Goal: Task Accomplishment & Management: Complete application form

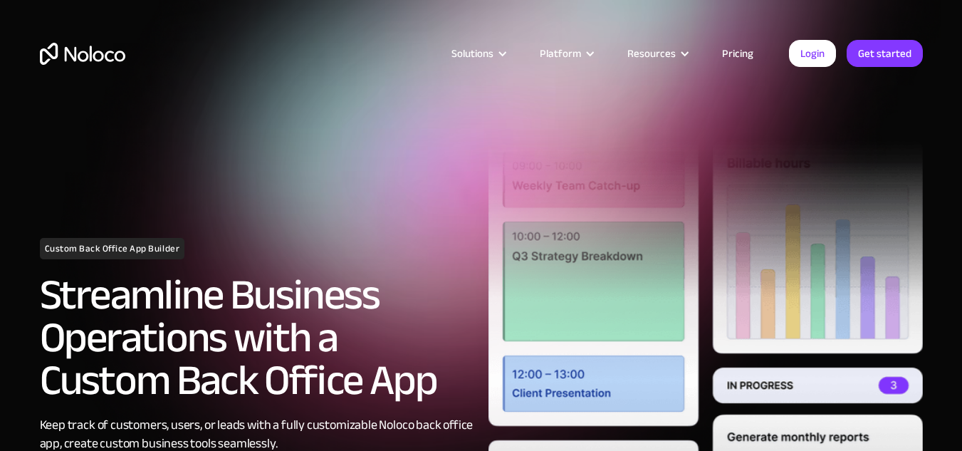
click at [787, 51] on article "Solutions Use Cases Business Types Project Management Keep track of customers, …" at bounding box center [457, 53] width 664 height 19
click at [803, 51] on link "Login" at bounding box center [812, 53] width 47 height 27
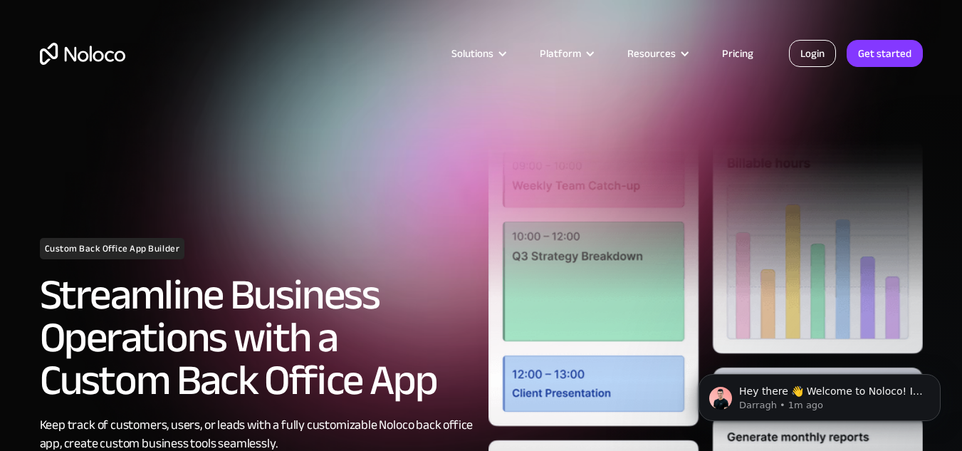
click at [807, 53] on link "Login" at bounding box center [812, 53] width 47 height 27
click at [881, 56] on link "Get started" at bounding box center [885, 53] width 76 height 27
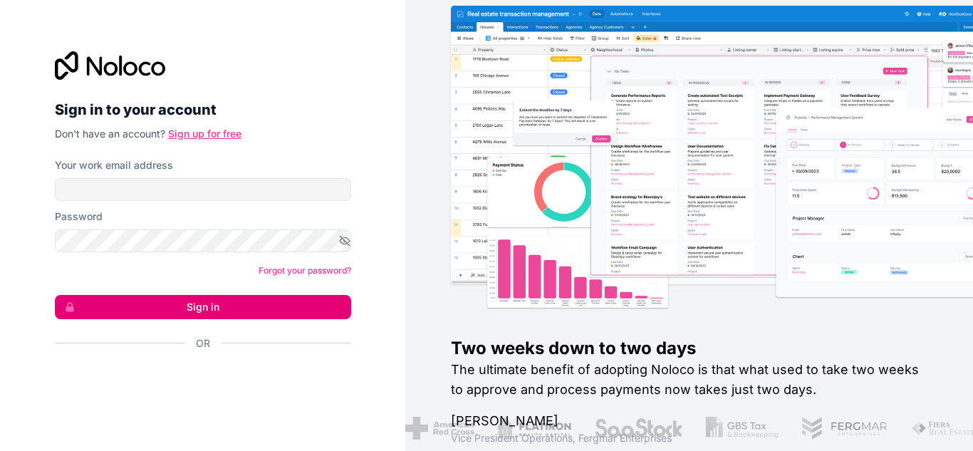
click at [192, 135] on link "Sign up for free" at bounding box center [204, 133] width 73 height 12
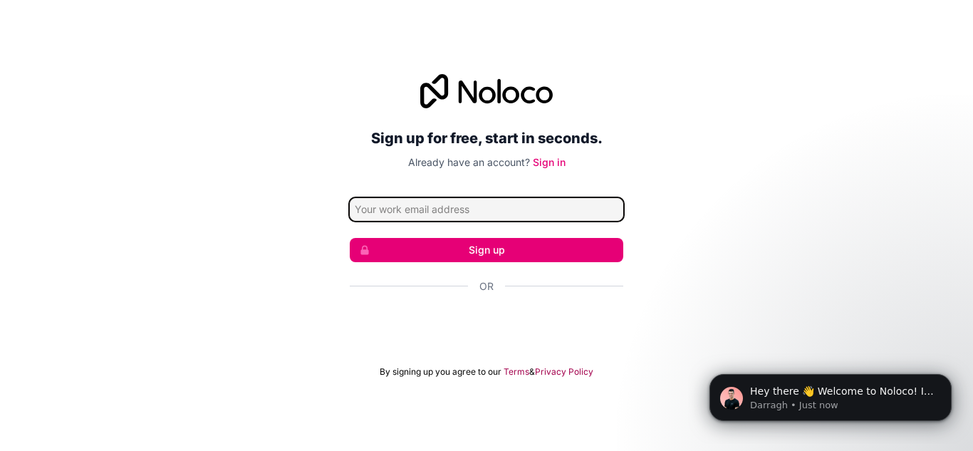
click at [523, 216] on input "Email address" at bounding box center [486, 209] width 273 height 23
type input "Hemasai1944@gmail.com"
click button "Sign up" at bounding box center [486, 250] width 273 height 24
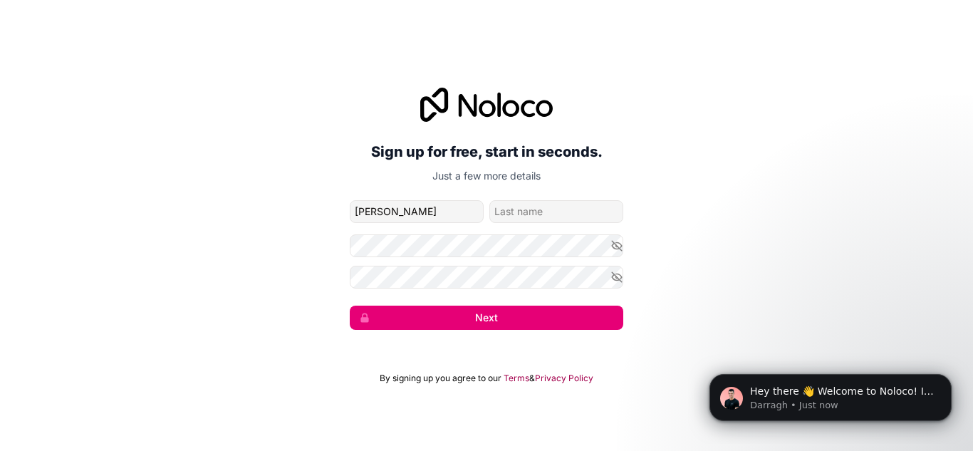
type input "Hemasai"
click at [612, 274] on icon "button" at bounding box center [616, 277] width 13 height 13
click at [615, 245] on icon "button" at bounding box center [616, 245] width 2 height 2
click at [393, 312] on button "Next" at bounding box center [486, 317] width 273 height 24
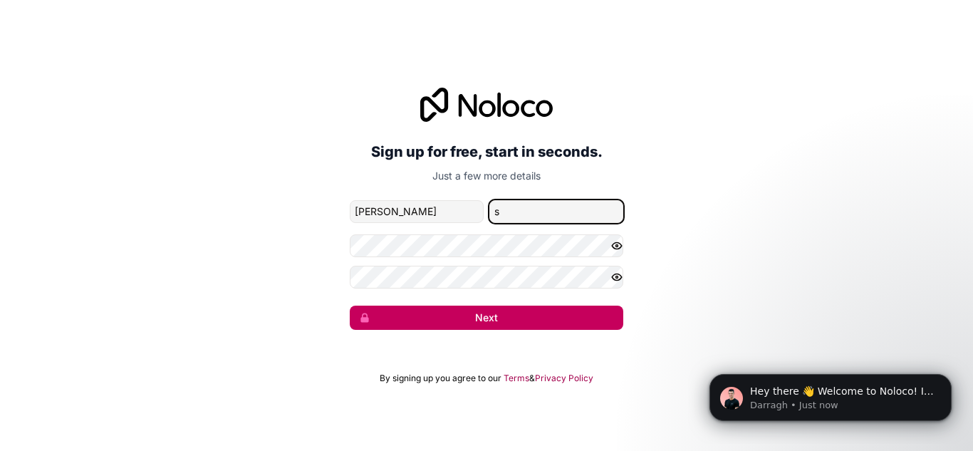
type input "s"
click at [513, 310] on button "Next" at bounding box center [486, 317] width 273 height 24
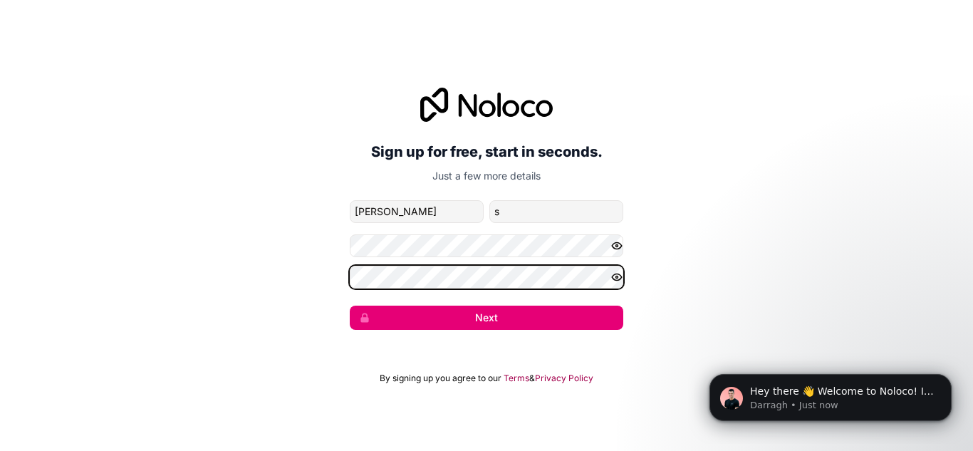
click at [350, 305] on button "Next" at bounding box center [486, 317] width 273 height 24
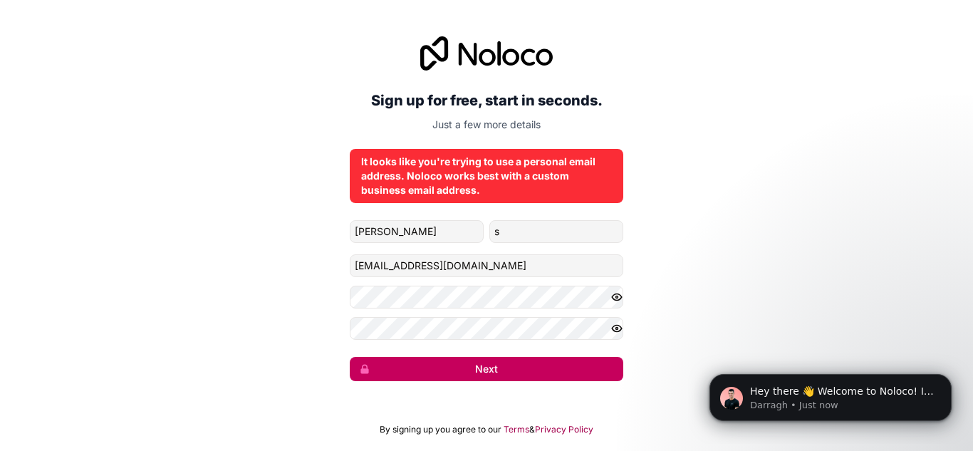
click at [527, 365] on button "Next" at bounding box center [486, 369] width 273 height 24
click at [529, 363] on button "Next" at bounding box center [486, 369] width 273 height 24
click at [493, 372] on button "Next" at bounding box center [486, 369] width 273 height 24
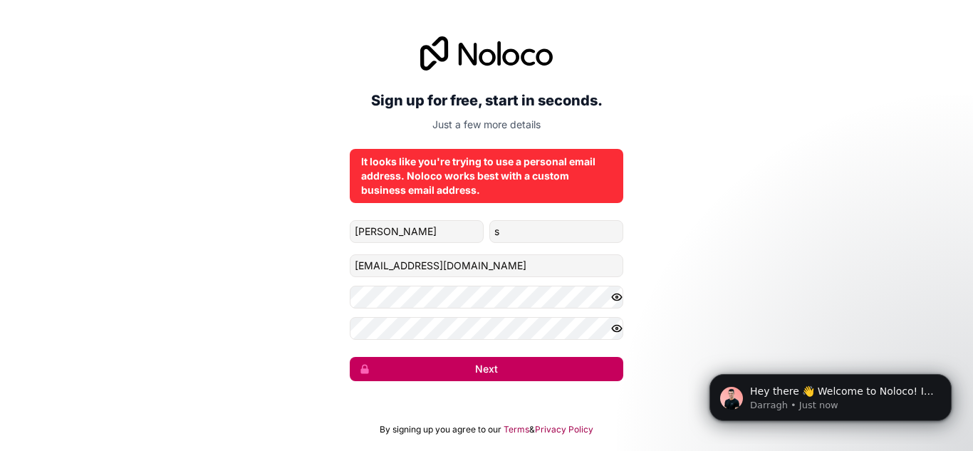
click at [493, 372] on button "Next" at bounding box center [486, 369] width 273 height 24
